Goal: Book appointment/travel/reservation

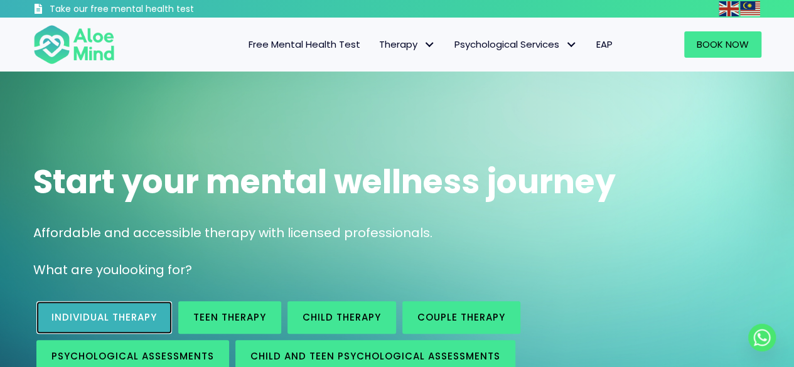
click at [121, 316] on span "Individual therapy" at bounding box center [103, 317] width 105 height 13
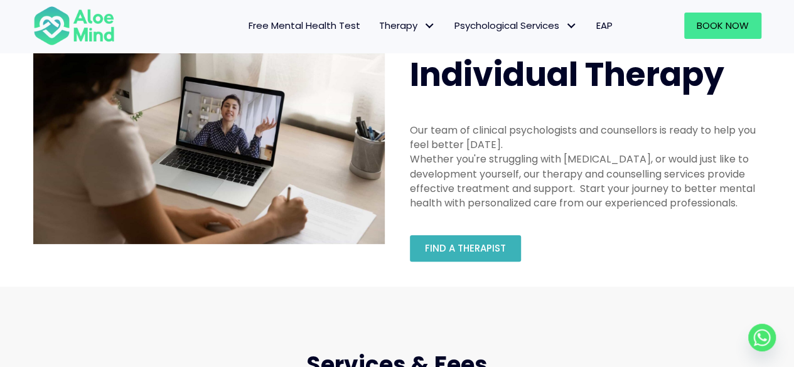
scroll to position [63, 0]
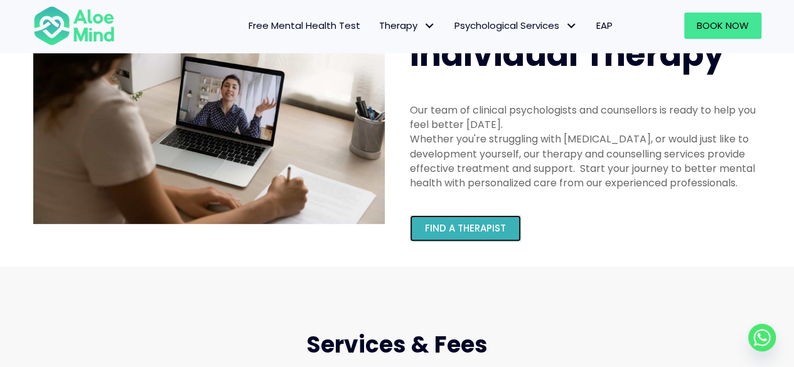
click at [453, 222] on link "Find a therapist" at bounding box center [465, 228] width 111 height 26
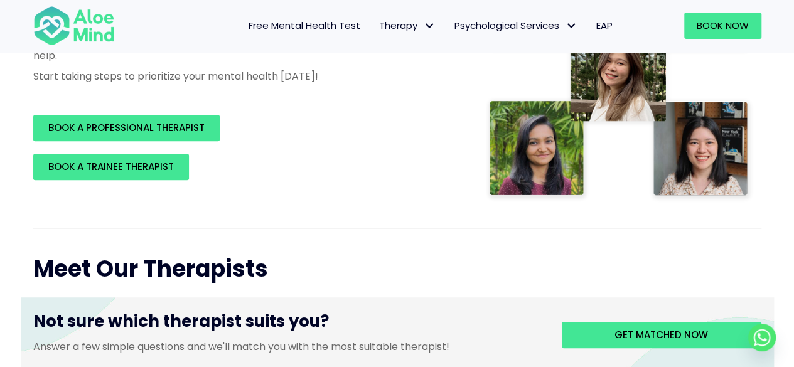
scroll to position [314, 0]
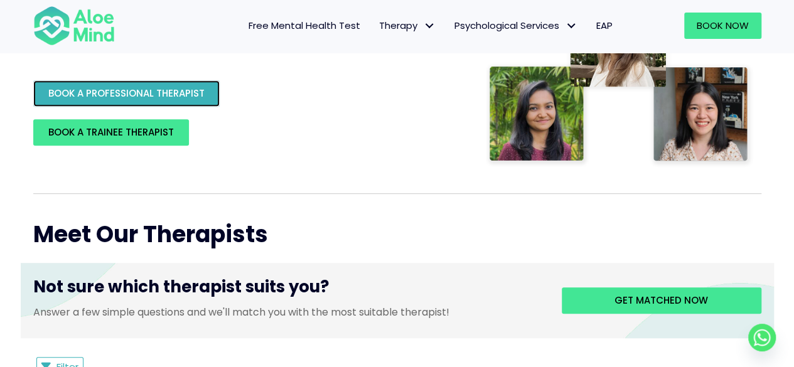
click at [163, 98] on span "BOOK A PROFESSIONAL THERAPIST" at bounding box center [126, 93] width 156 height 13
